Goal: Navigation & Orientation: Find specific page/section

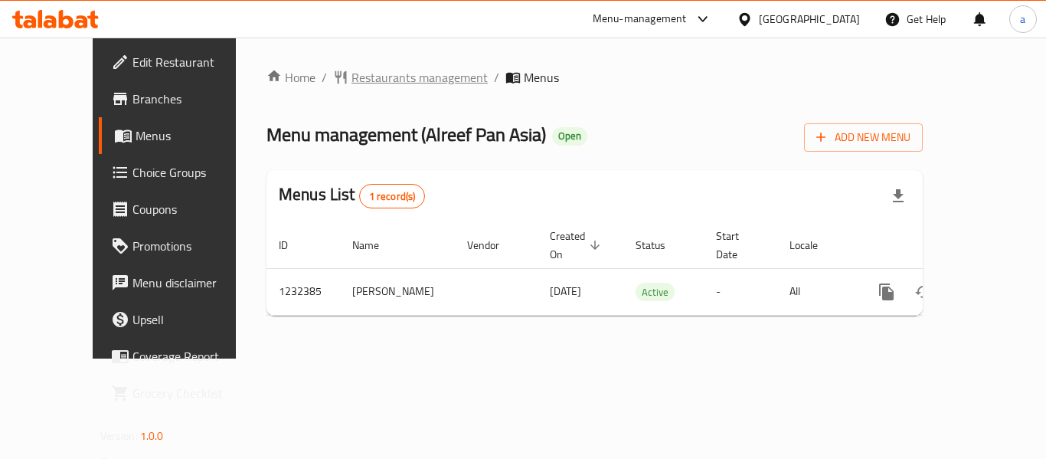
click at [378, 83] on span "Restaurants management" at bounding box center [419, 77] width 136 height 18
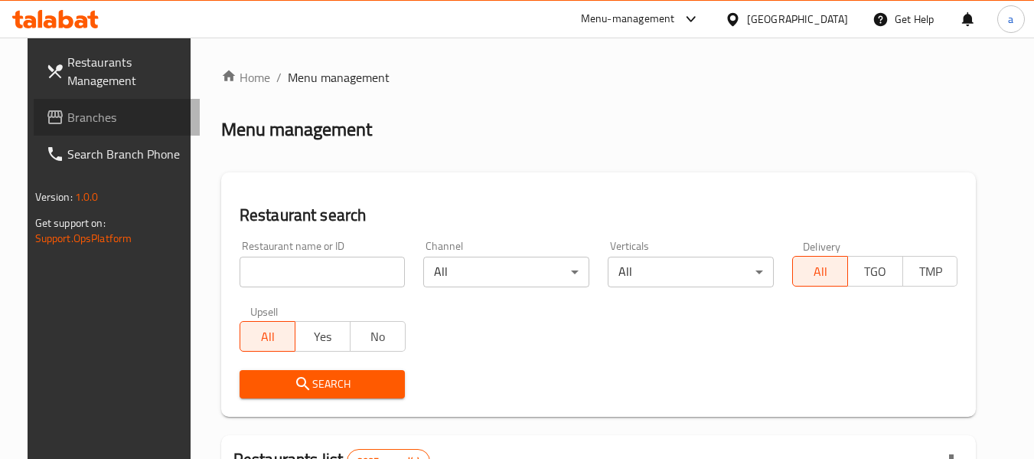
click at [86, 115] on span "Branches" at bounding box center [127, 117] width 121 height 18
